Goal: Information Seeking & Learning: Check status

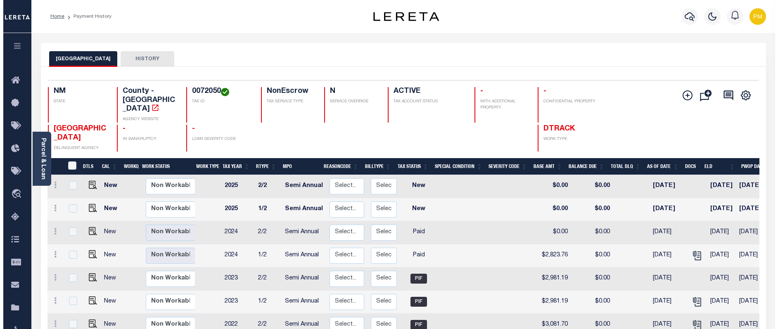
scroll to position [0, 50]
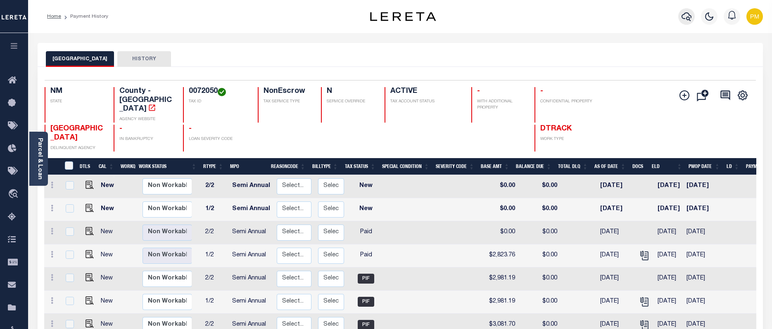
click at [687, 18] on icon "button" at bounding box center [687, 16] width 10 height 9
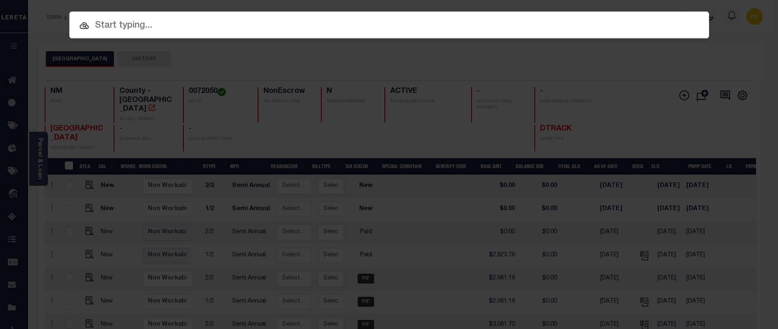
paste input "3423013969"
type input "3423013969"
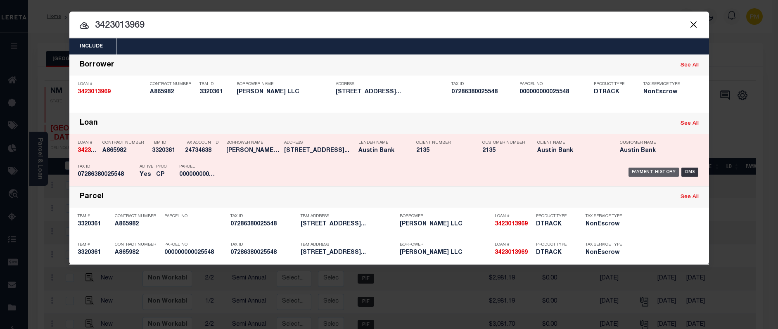
click at [670, 174] on div "Payment History" at bounding box center [654, 172] width 51 height 9
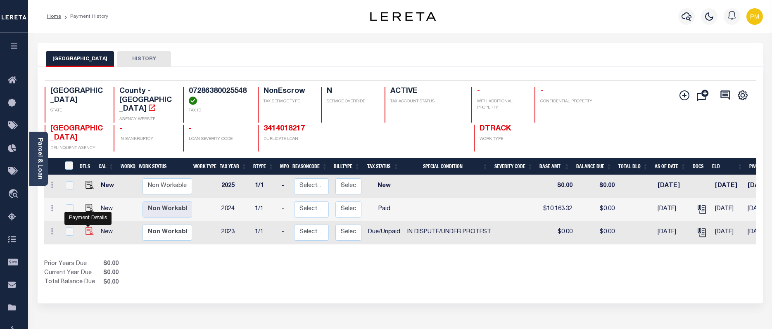
click at [88, 227] on img "" at bounding box center [90, 231] width 8 height 8
checkbox input "true"
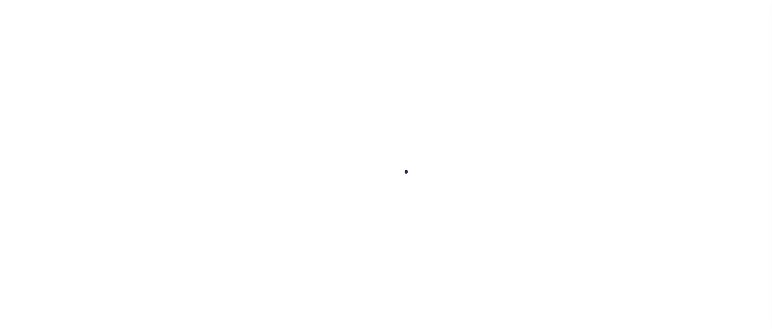
checkbox input "false"
type textarea "Estimated Taxes With Exemptions: $10,694.54"
type input "03/11/2024"
select select "DUE"
select select "14"
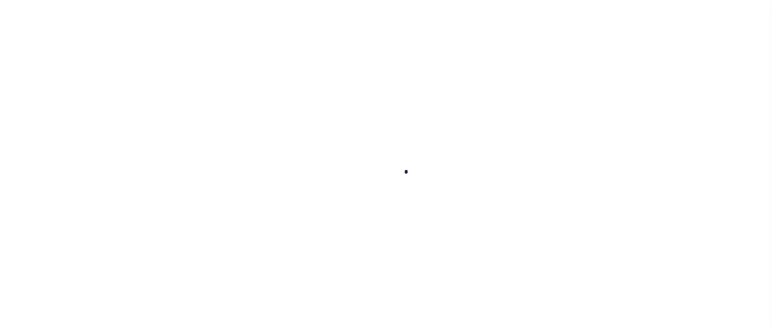
type input "$0"
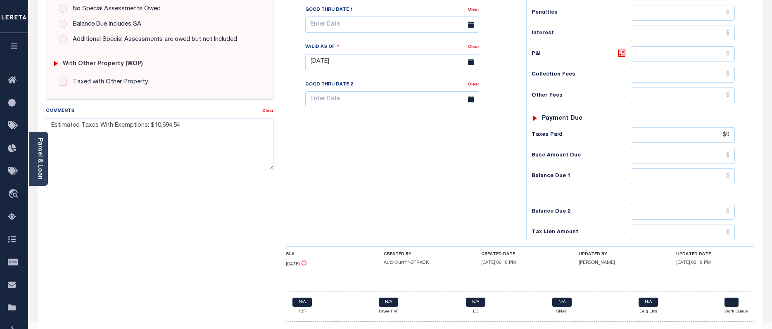
scroll to position [280, 0]
click at [121, 215] on div "SPECIAL RISK NCE Date Clear - Select Status Code -" at bounding box center [160, 61] width 240 height 532
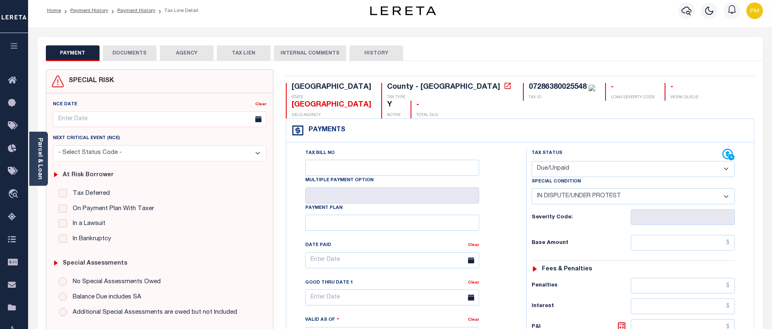
scroll to position [0, 0]
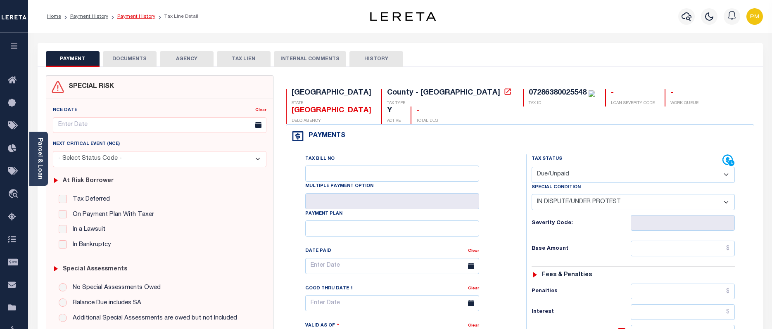
click at [132, 14] on link "Payment History" at bounding box center [136, 16] width 38 height 5
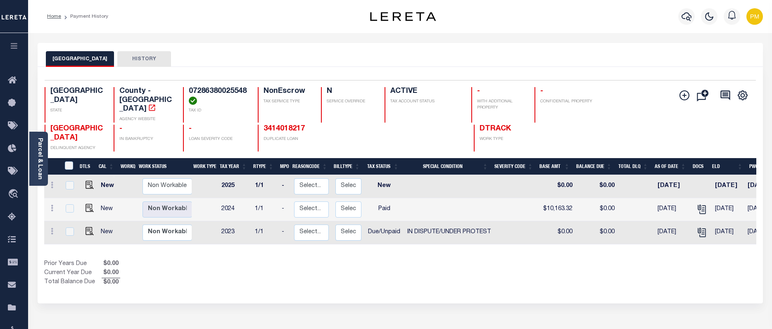
click at [124, 57] on button "HISTORY" at bounding box center [144, 59] width 54 height 16
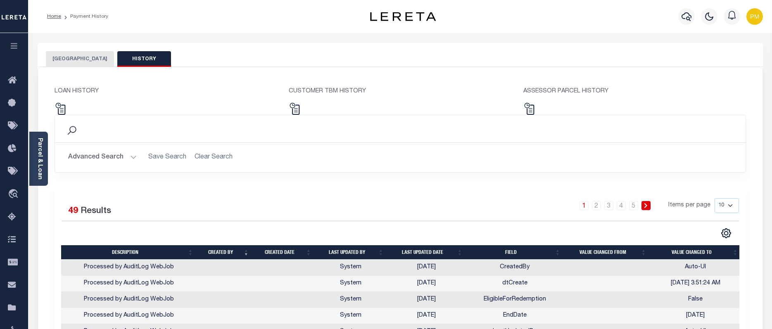
click at [730, 206] on select "10 25 50 100" at bounding box center [727, 205] width 24 height 15
select select "100"
click at [715, 198] on select "10 25 50 100" at bounding box center [727, 205] width 24 height 15
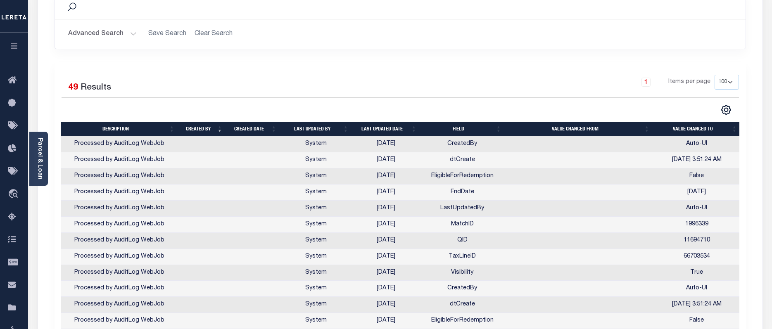
scroll to position [124, 0]
click at [382, 128] on th "Last updated date" at bounding box center [386, 128] width 68 height 14
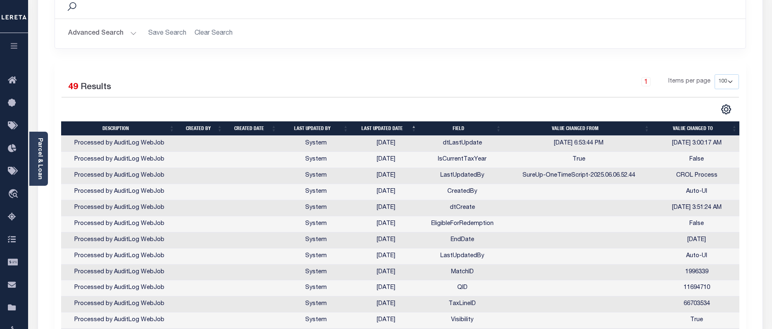
click at [384, 130] on th "Last updated date" at bounding box center [386, 128] width 68 height 14
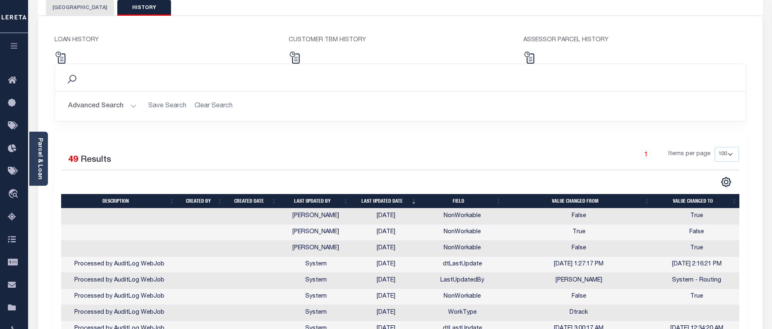
scroll to position [0, 0]
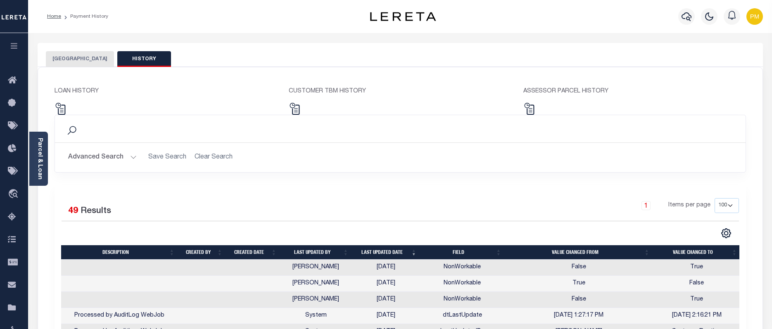
click at [65, 59] on button "CASS COUNTY" at bounding box center [80, 59] width 68 height 16
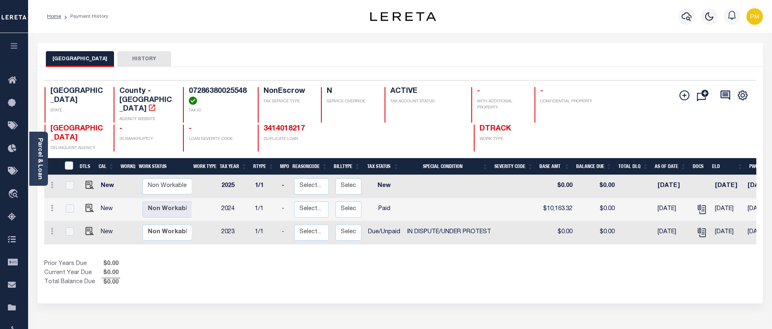
scroll to position [0, 13]
click at [88, 227] on img "" at bounding box center [90, 231] width 8 height 8
checkbox input "true"
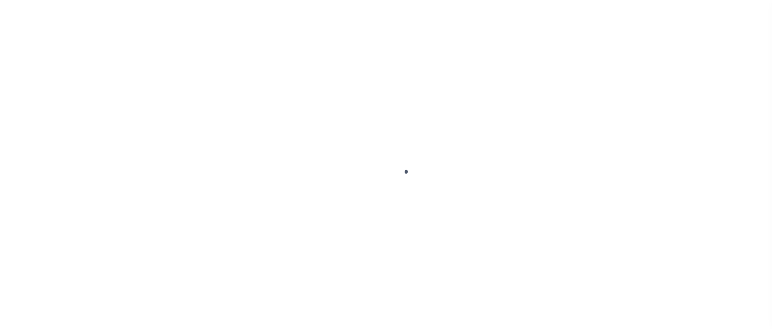
select select "DUE"
select select "14"
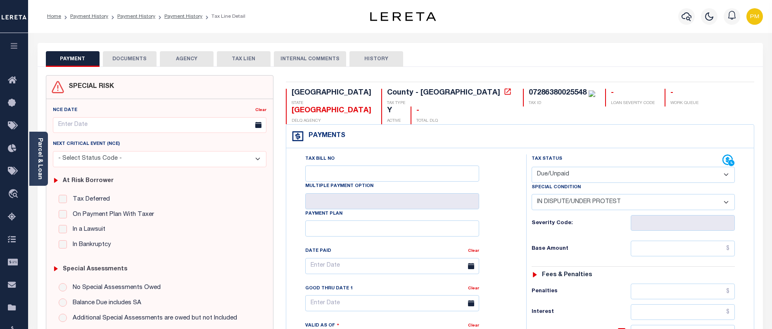
click at [726, 194] on select "-- Select Special Condition -- 3RD PARTY TAX LIEN AGENCY TAX LIEN (A.K.A Inside…" at bounding box center [633, 202] width 203 height 16
click at [687, 19] on icon "button" at bounding box center [687, 16] width 10 height 9
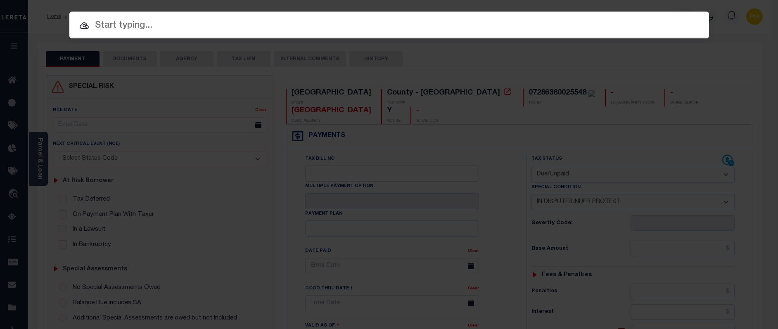
paste input "1708030321"
type input "1708030321"
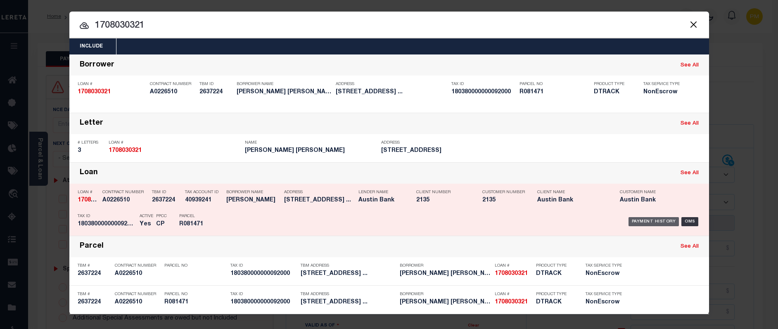
click at [641, 224] on div "Payment History" at bounding box center [654, 221] width 51 height 9
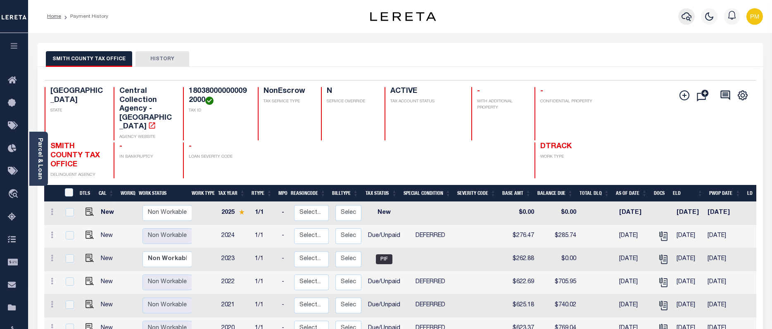
click at [688, 19] on icon "button" at bounding box center [687, 17] width 10 height 10
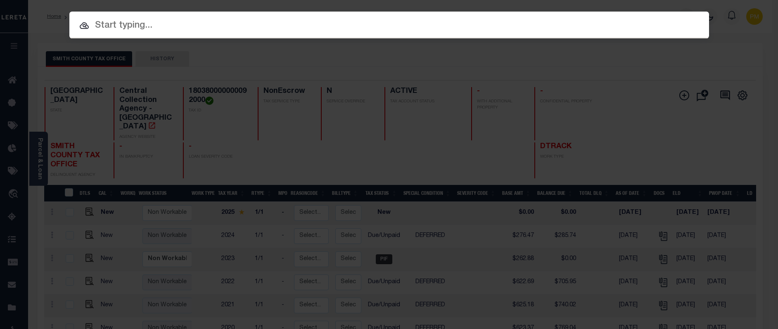
paste input "25110ND"
type input "25110ND"
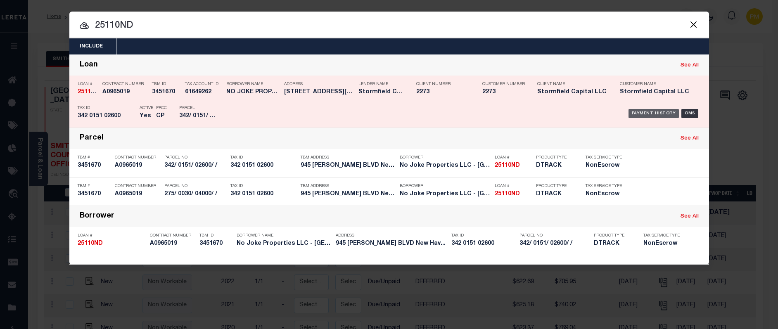
click at [658, 114] on div "Payment History" at bounding box center [654, 113] width 51 height 9
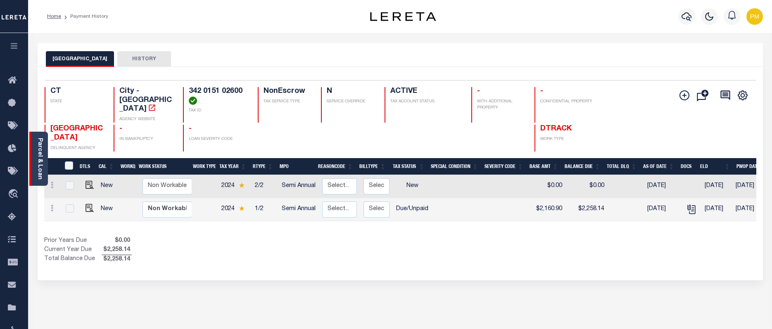
click at [41, 161] on link "Parcel & Loan" at bounding box center [40, 159] width 6 height 42
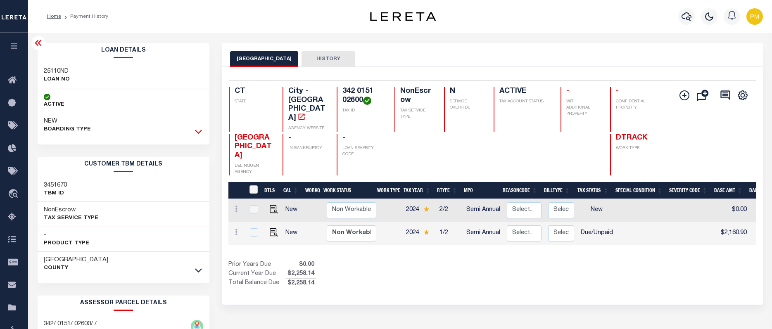
click at [200, 136] on icon at bounding box center [198, 131] width 7 height 9
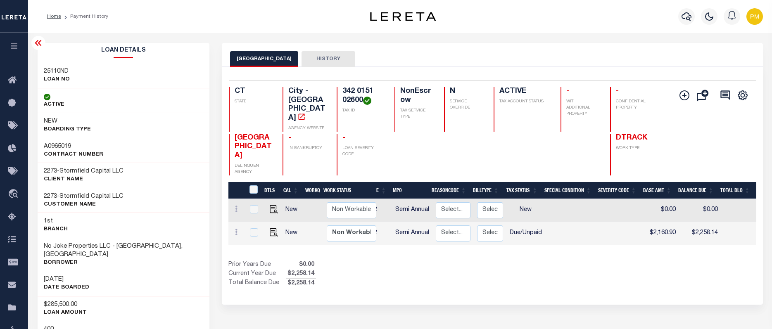
scroll to position [0, 74]
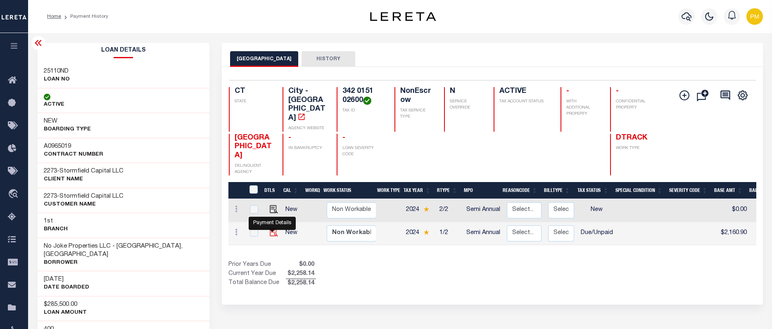
click at [272, 228] on img "" at bounding box center [274, 232] width 8 height 8
checkbox input "true"
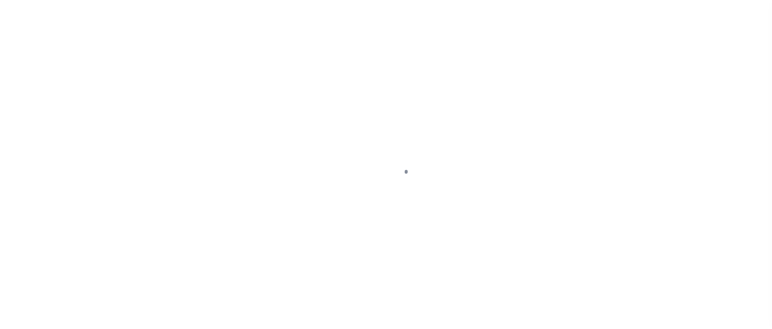
select select "DUE"
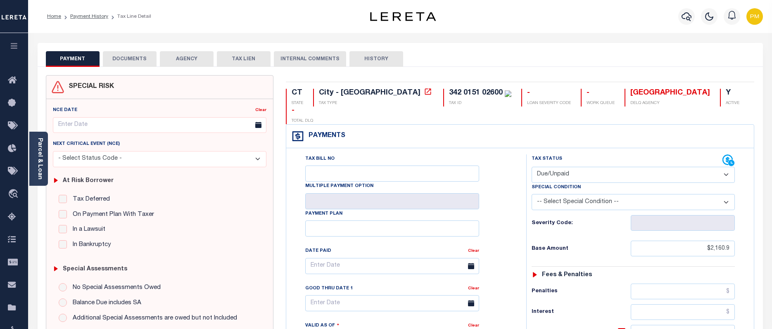
click at [305, 60] on button "INTERNAL COMMENTS" at bounding box center [310, 59] width 72 height 16
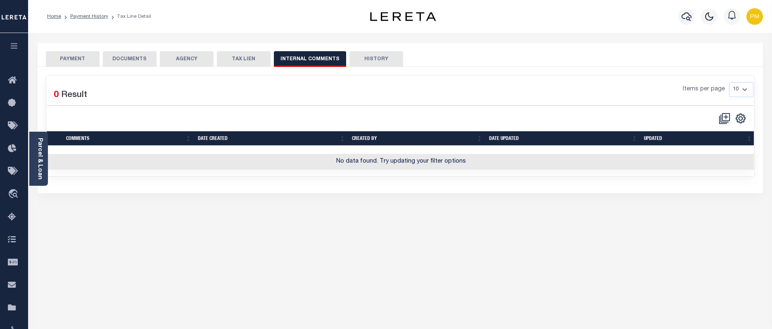
click at [245, 58] on button "TAX LIEN" at bounding box center [244, 59] width 54 height 16
checkbox input "false"
radio input "true"
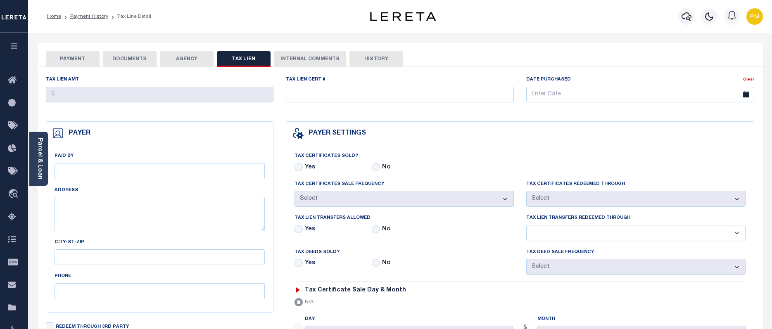
click at [129, 60] on button "DOCUMENTS" at bounding box center [130, 59] width 54 height 16
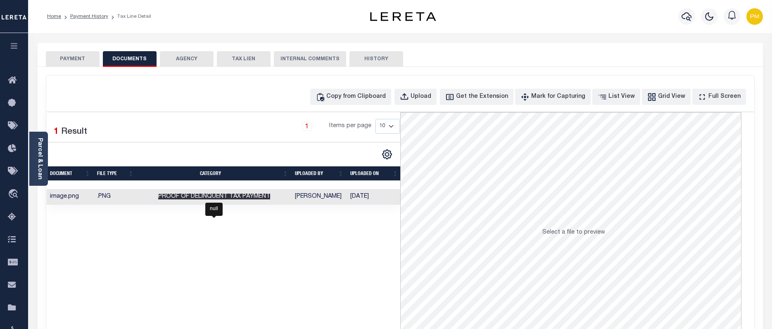
click at [263, 197] on span "Proof of Delinquent Tax Payment" at bounding box center [214, 197] width 112 height 6
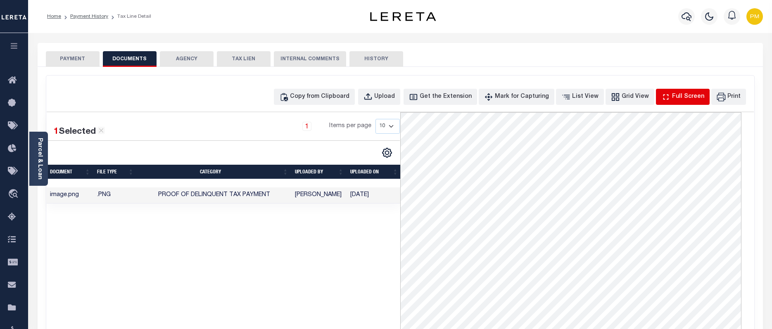
click at [677, 100] on div "Full Screen" at bounding box center [688, 97] width 32 height 9
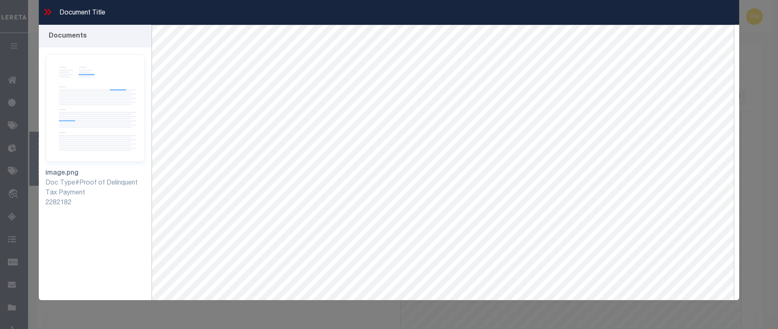
click at [48, 10] on icon at bounding box center [47, 12] width 11 height 11
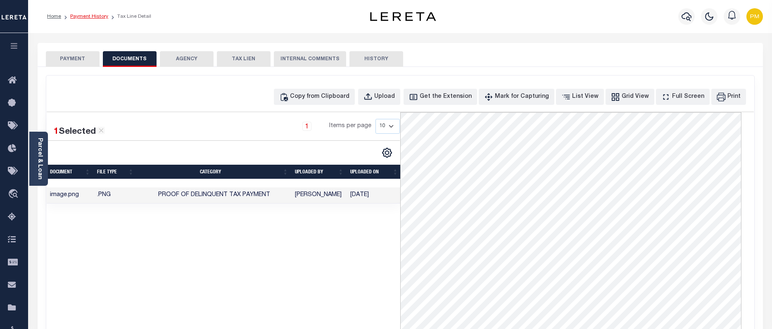
click at [98, 15] on link "Payment History" at bounding box center [89, 16] width 38 height 5
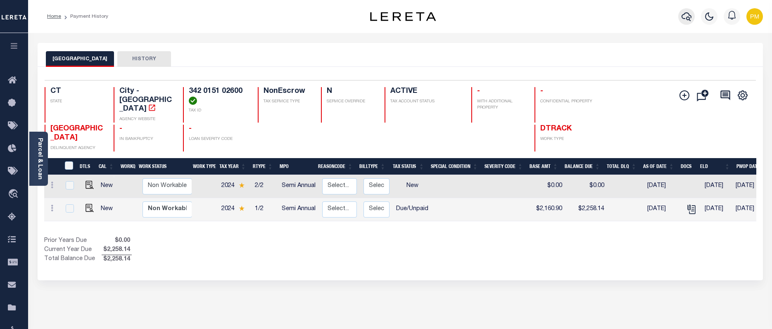
click at [686, 17] on icon "button" at bounding box center [687, 17] width 10 height 10
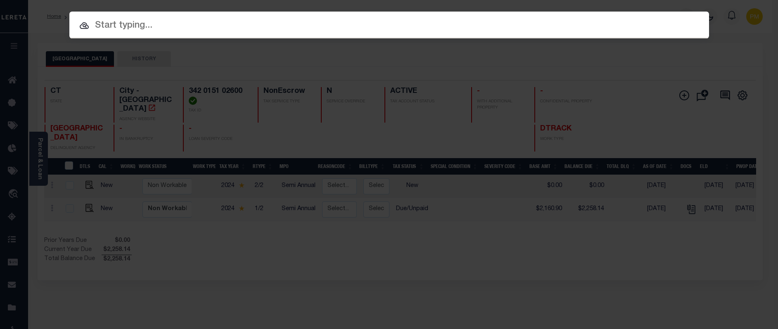
paste input "2002645534-00001"
type input "2002645534-00001"
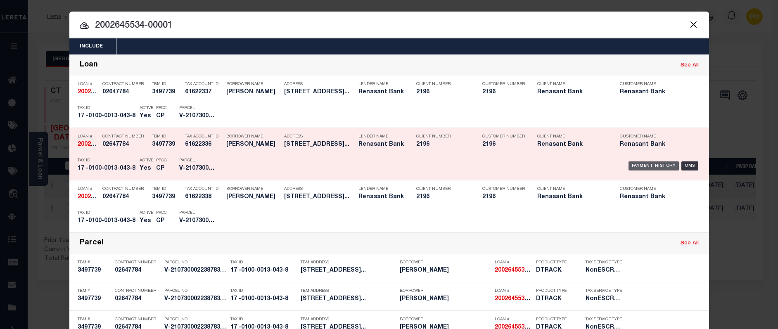
click at [646, 167] on div "Payment History" at bounding box center [654, 166] width 51 height 9
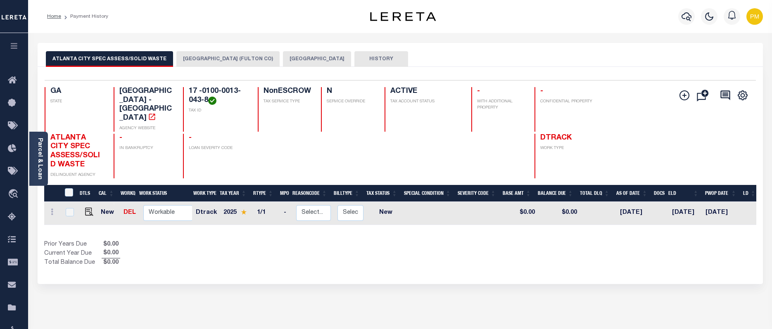
click at [204, 57] on button "[GEOGRAPHIC_DATA] (FULTON CO)" at bounding box center [227, 59] width 103 height 16
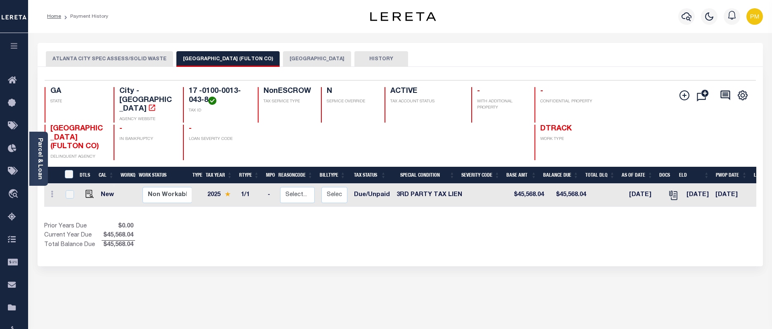
scroll to position [0, 26]
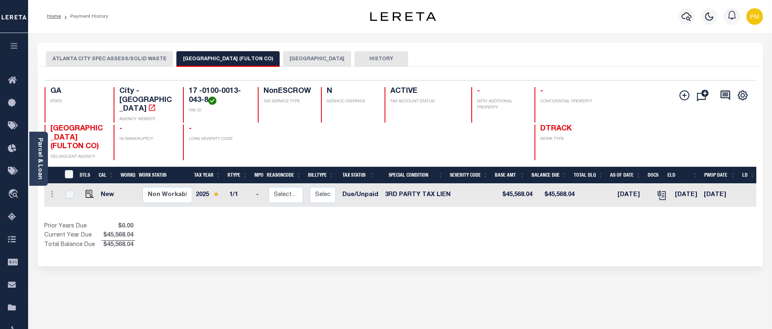
click at [283, 57] on button "[GEOGRAPHIC_DATA]" at bounding box center [317, 59] width 68 height 16
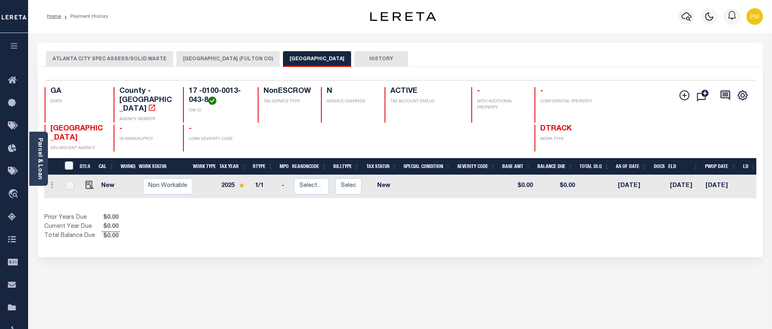
click at [119, 57] on button "ATLANTA CITY SPEC ASSESS/SOLID WASTE" at bounding box center [109, 59] width 127 height 16
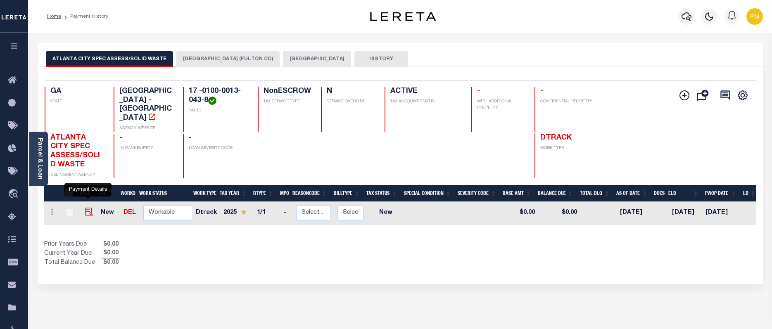
click at [88, 208] on img "" at bounding box center [89, 212] width 8 height 8
checkbox input "true"
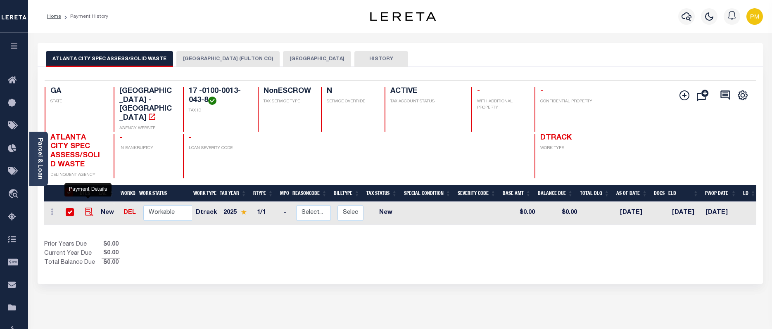
checkbox input "true"
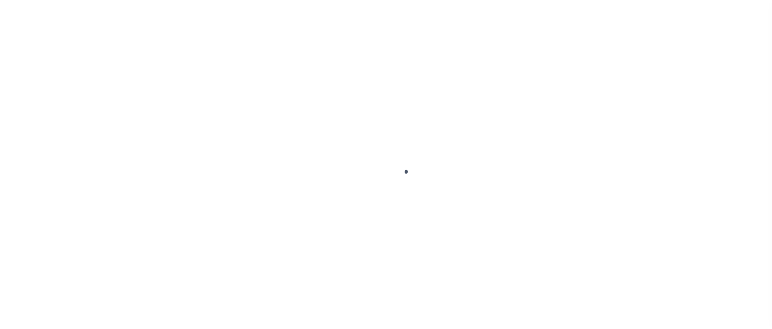
select select "NW2"
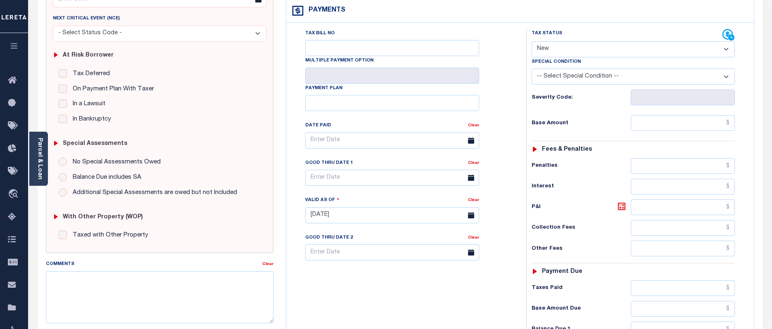
scroll to position [124, 0]
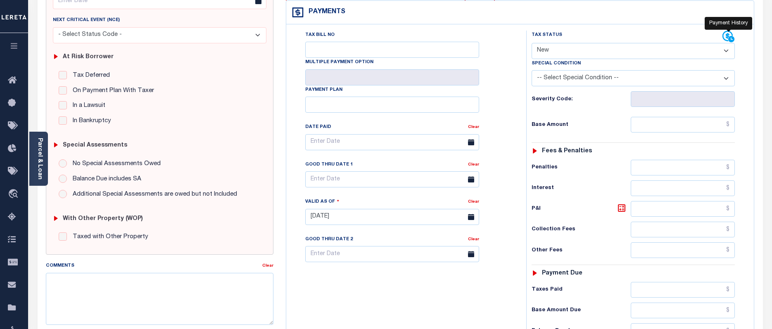
click at [726, 37] on icon at bounding box center [729, 37] width 12 height 12
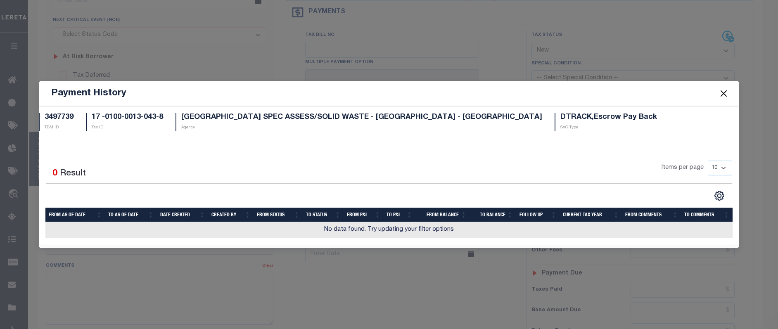
click at [724, 95] on button "Close" at bounding box center [724, 93] width 11 height 11
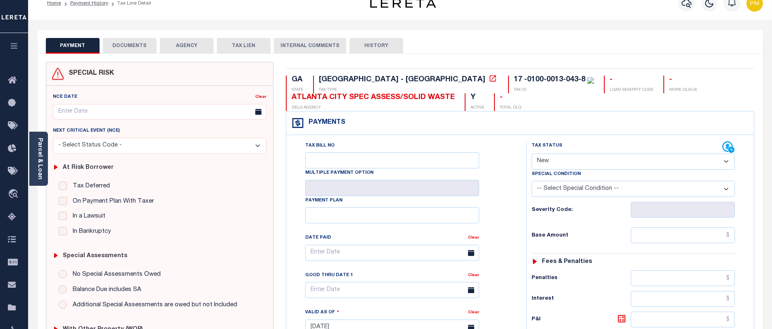
scroll to position [0, 0]
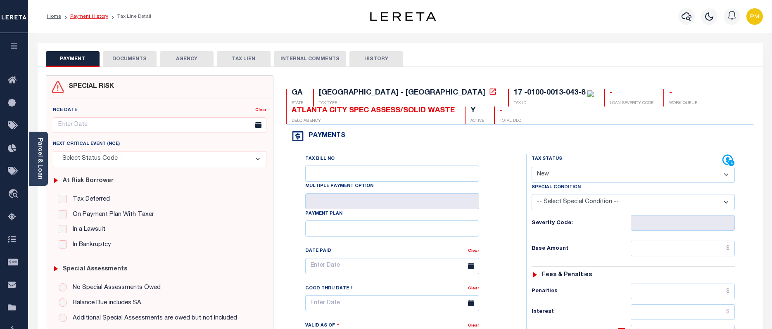
click at [95, 17] on link "Payment History" at bounding box center [89, 16] width 38 height 5
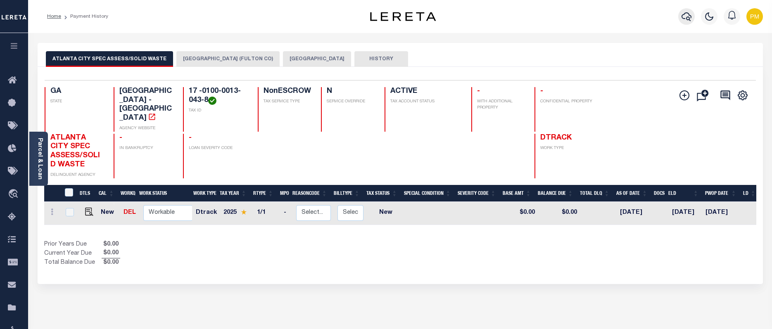
click at [685, 17] on icon "button" at bounding box center [687, 17] width 10 height 10
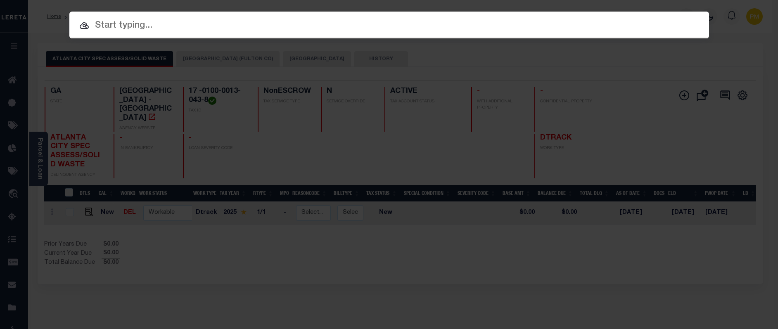
paste input "11443703"
type input "11443703"
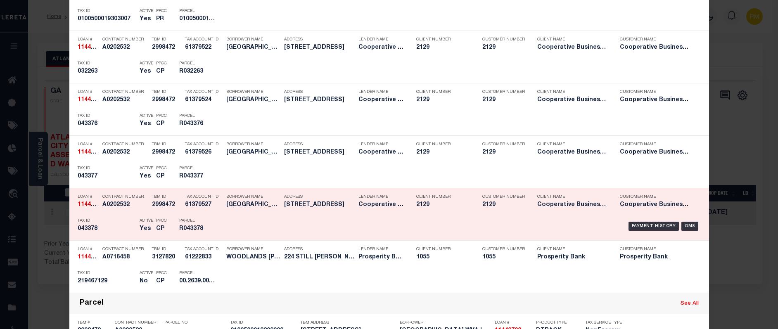
scroll to position [703, 0]
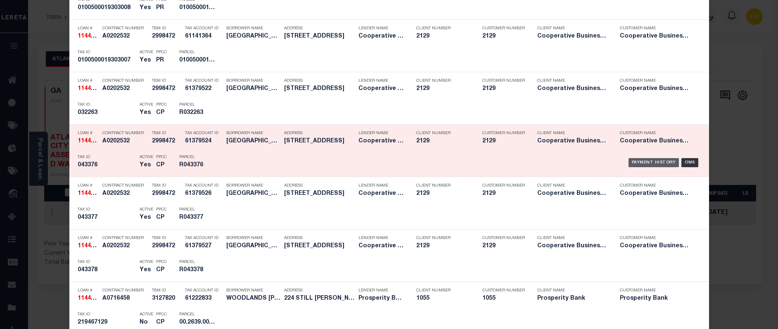
click at [640, 165] on div "Payment History" at bounding box center [654, 162] width 51 height 9
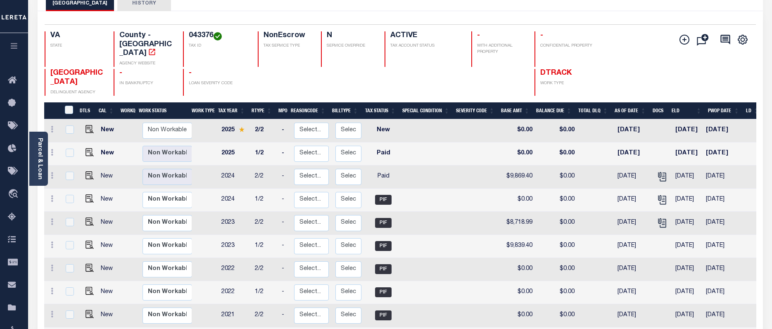
scroll to position [41, 0]
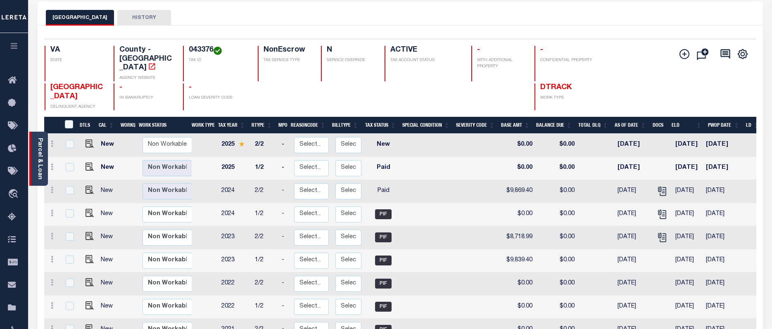
click at [37, 171] on link "Parcel & Loan" at bounding box center [40, 159] width 6 height 42
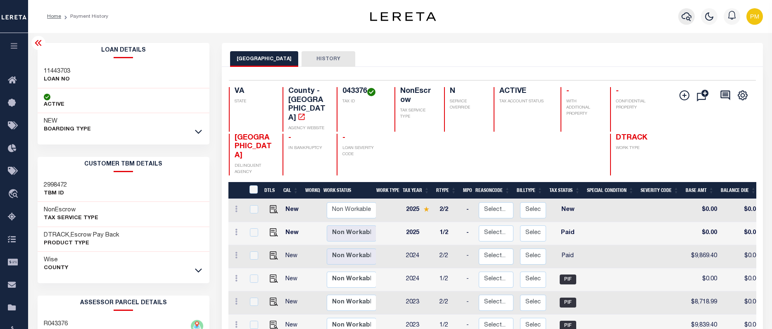
click at [688, 17] on icon "button" at bounding box center [687, 16] width 10 height 9
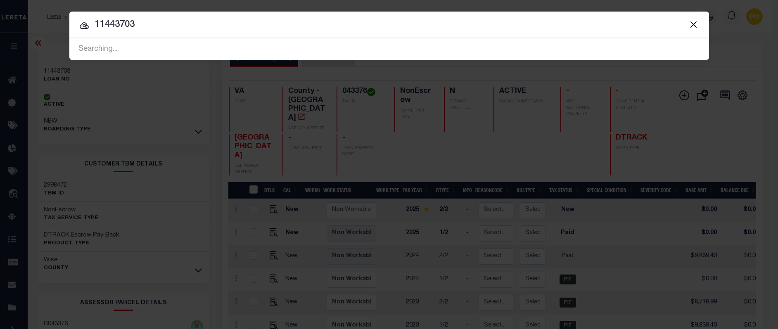
type input "11443703"
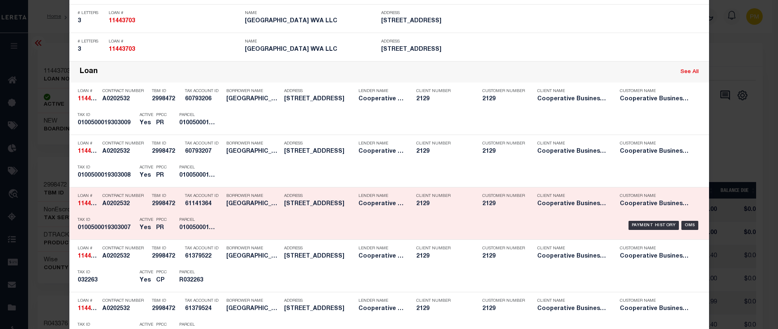
scroll to position [537, 0]
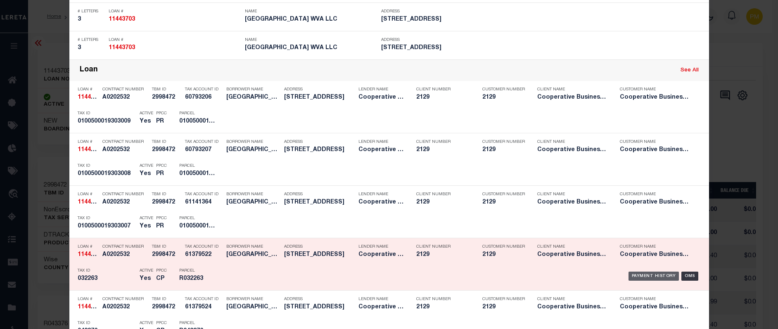
click at [654, 277] on div "Payment History" at bounding box center [654, 276] width 51 height 9
